Goal: Task Accomplishment & Management: Use online tool/utility

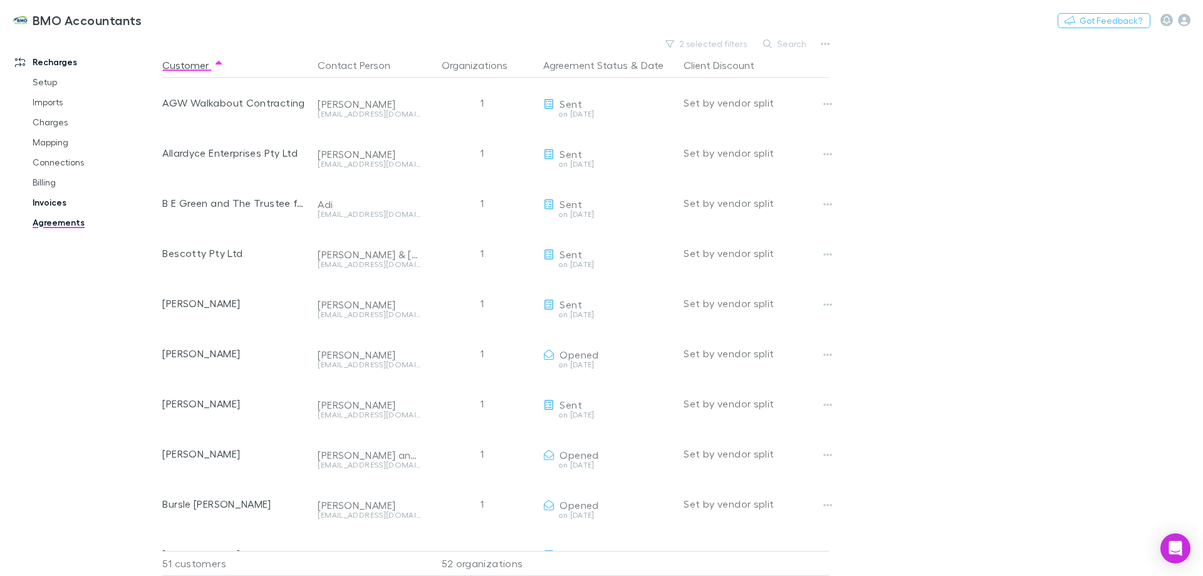
click at [54, 202] on link "Invoices" at bounding box center [94, 202] width 149 height 20
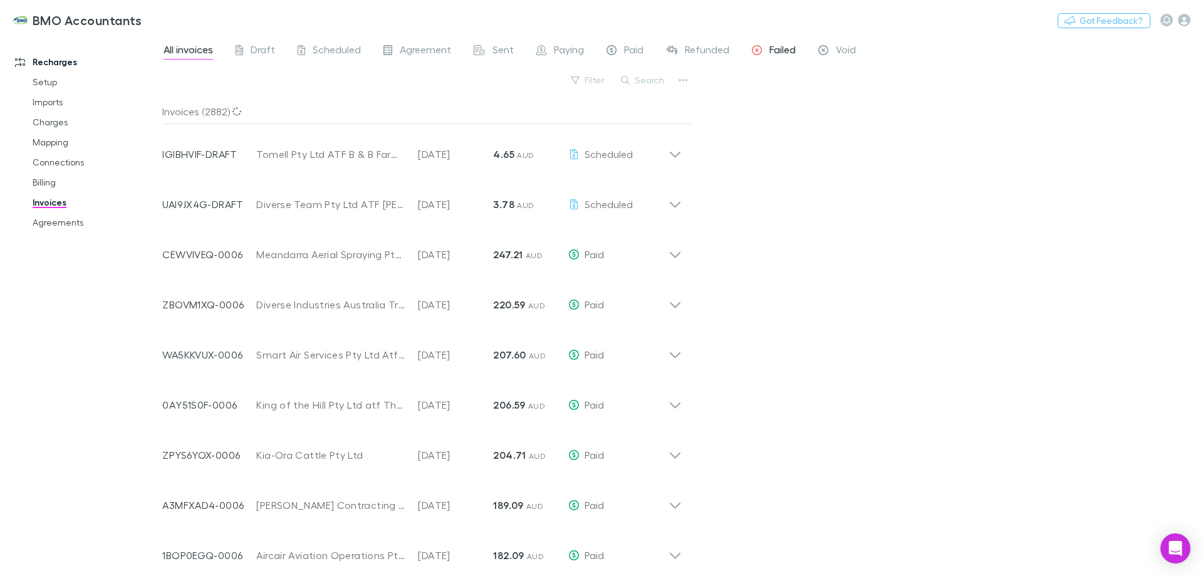
click at [785, 52] on span "Failed" at bounding box center [782, 51] width 26 height 16
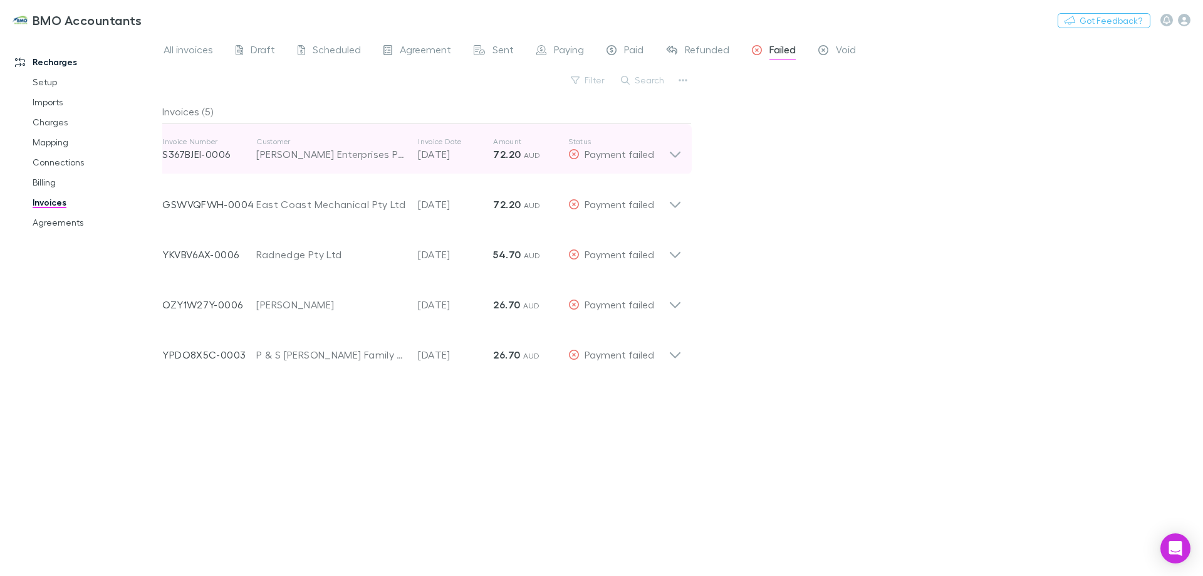
click at [676, 153] on icon at bounding box center [674, 149] width 13 height 25
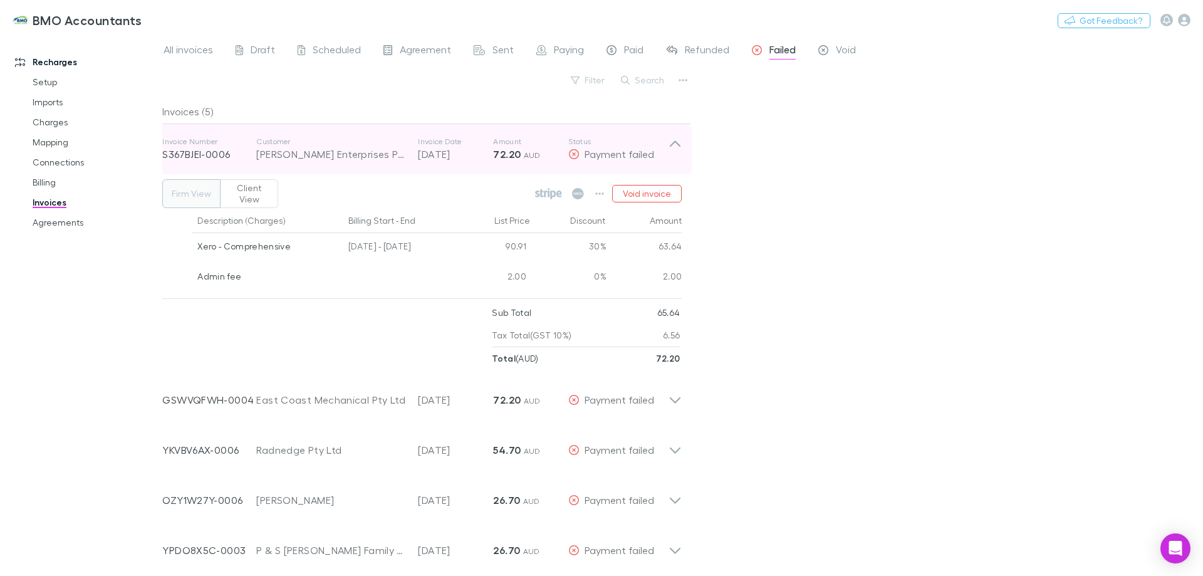
click at [675, 143] on icon at bounding box center [674, 149] width 13 height 25
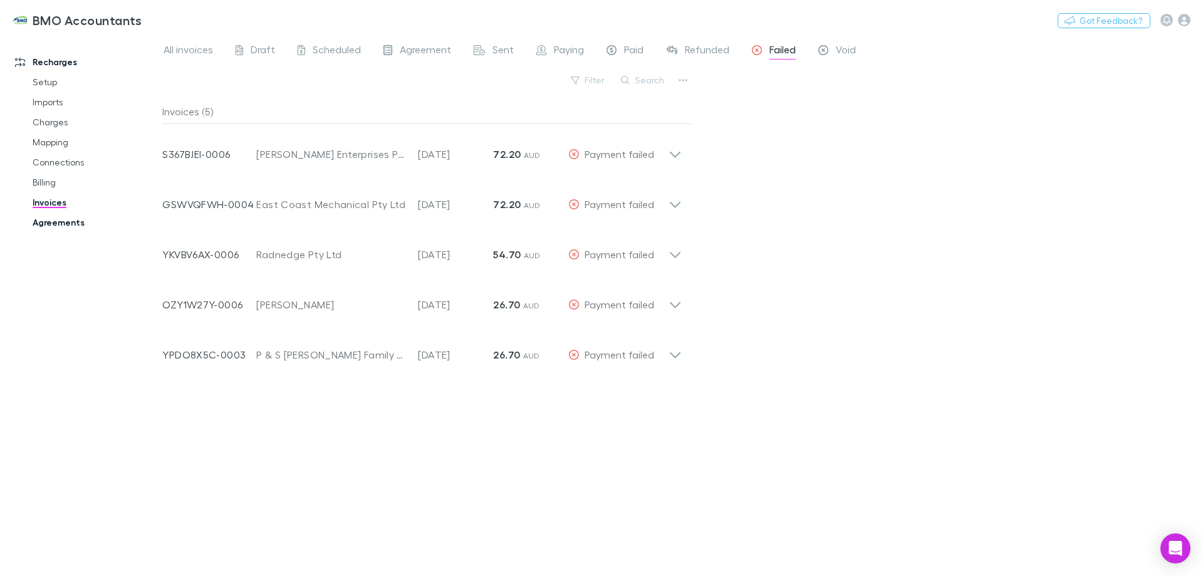
click at [48, 222] on link "Agreements" at bounding box center [94, 222] width 149 height 20
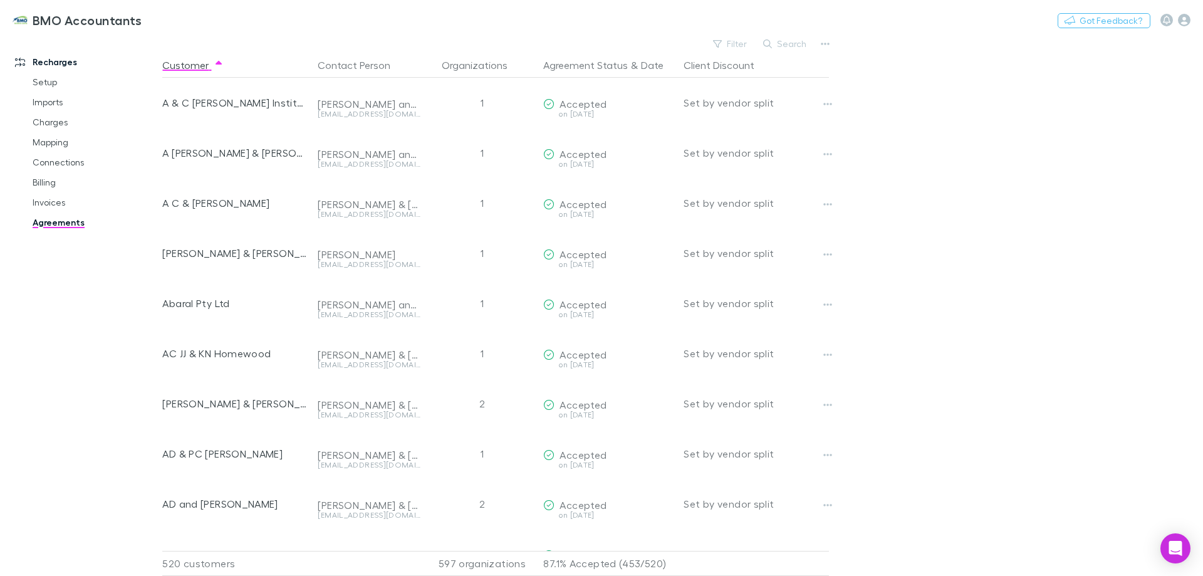
click at [785, 39] on button "Search" at bounding box center [785, 43] width 57 height 15
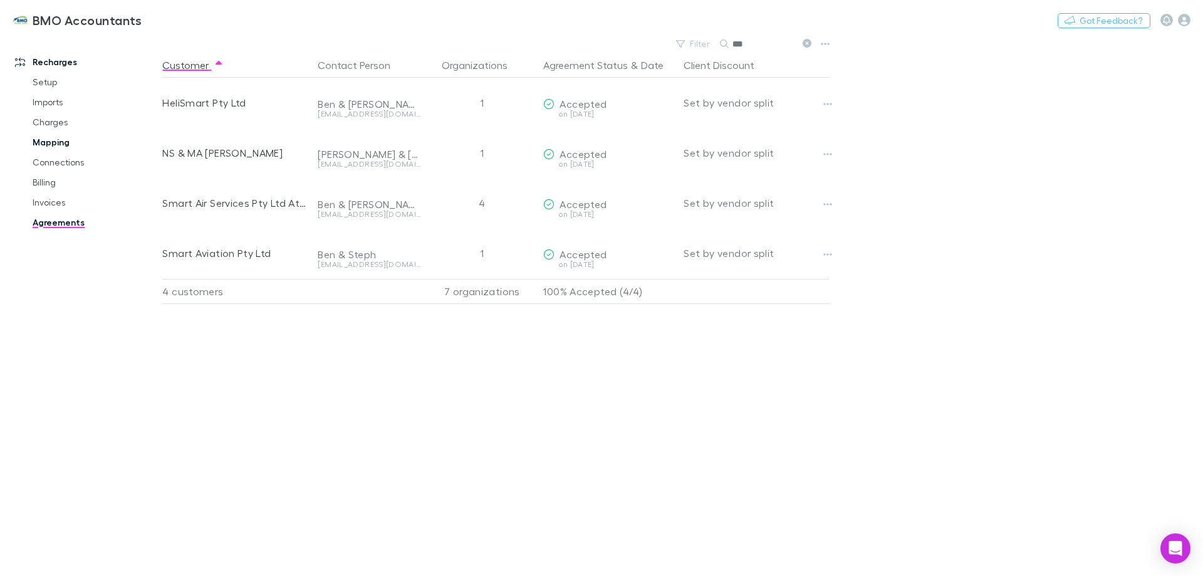
type input "***"
click at [66, 140] on link "Mapping" at bounding box center [94, 142] width 149 height 20
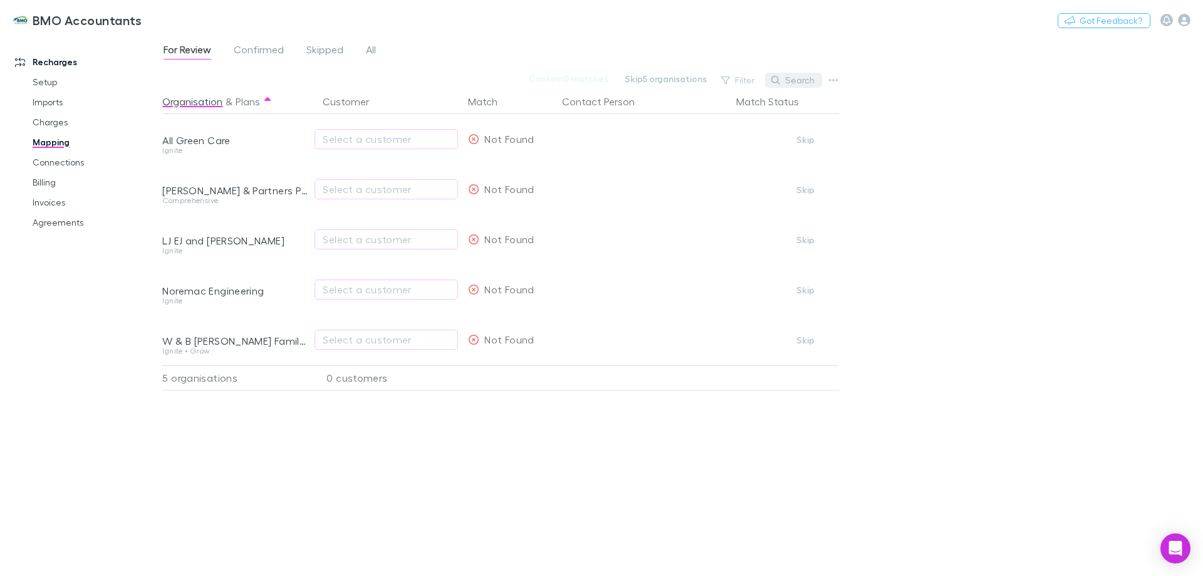
click at [801, 76] on button "Search" at bounding box center [793, 80] width 57 height 15
click at [271, 51] on span "Confirmed" at bounding box center [259, 51] width 50 height 16
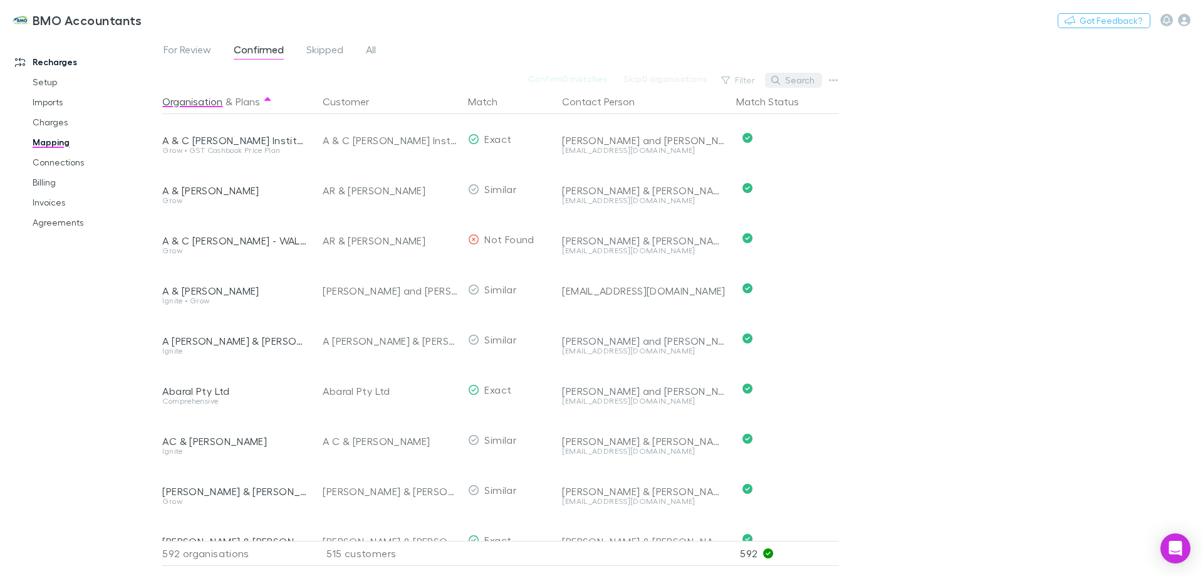
click at [807, 80] on button "Search" at bounding box center [793, 80] width 57 height 15
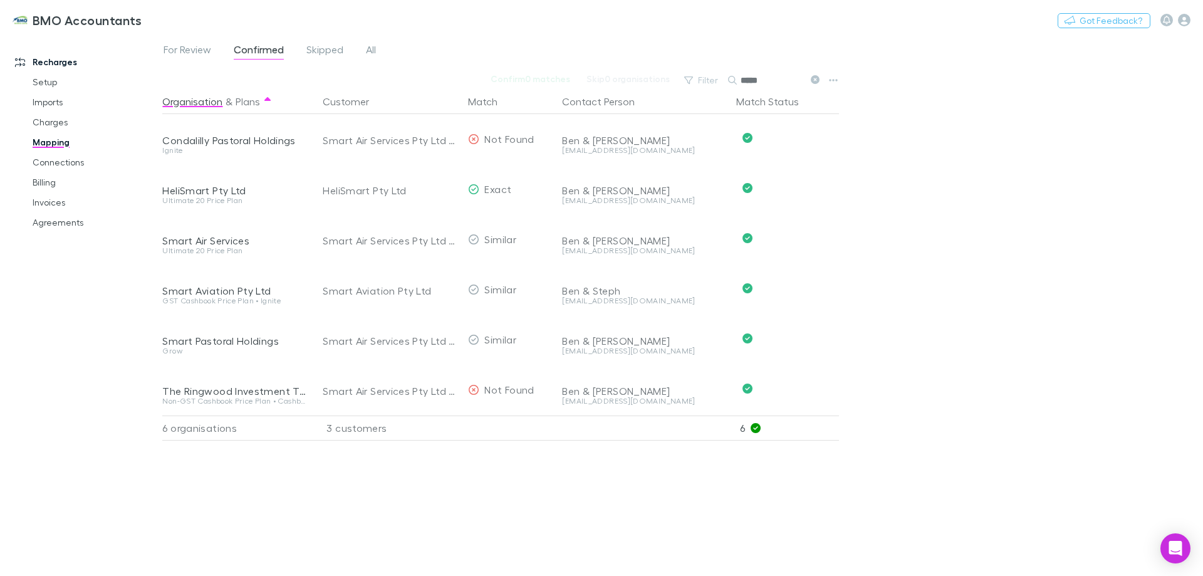
type input "*****"
